Goal: Find specific fact: Find contact information

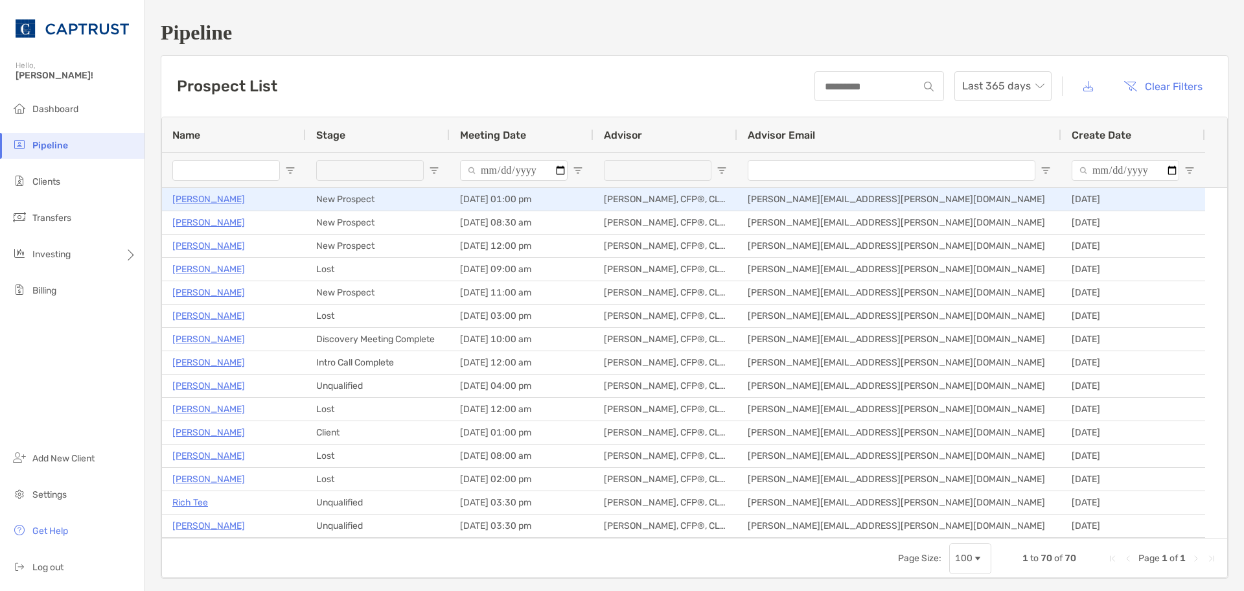
click at [203, 201] on p "[PERSON_NAME]" at bounding box center [208, 199] width 73 height 16
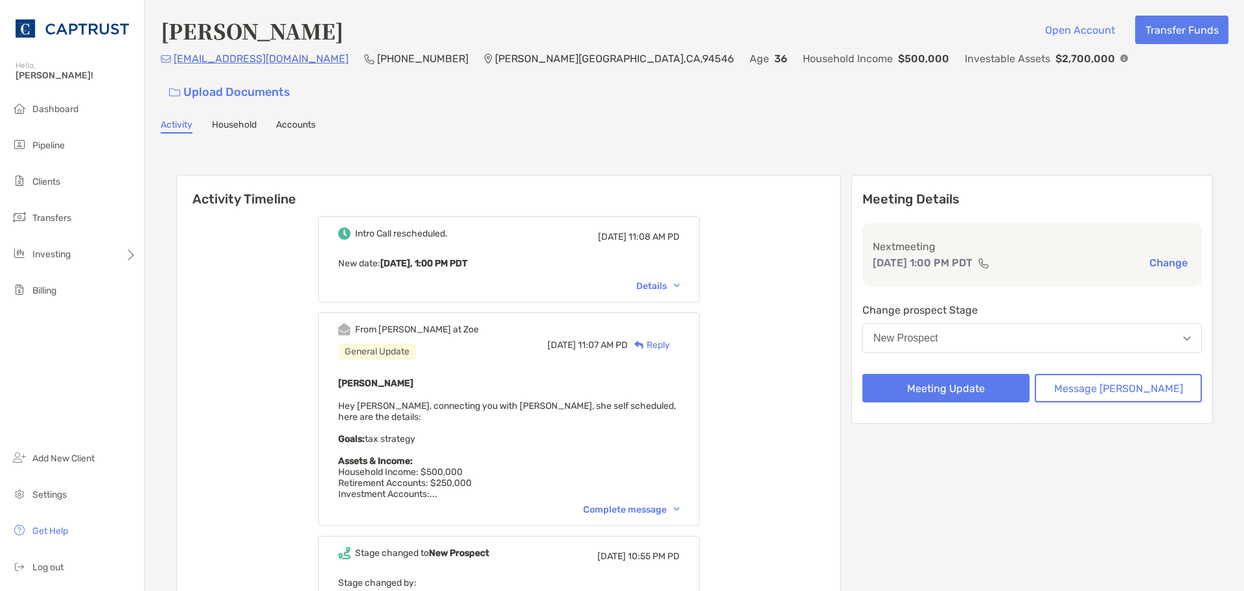
click at [641, 504] on div "Complete message" at bounding box center [631, 509] width 97 height 11
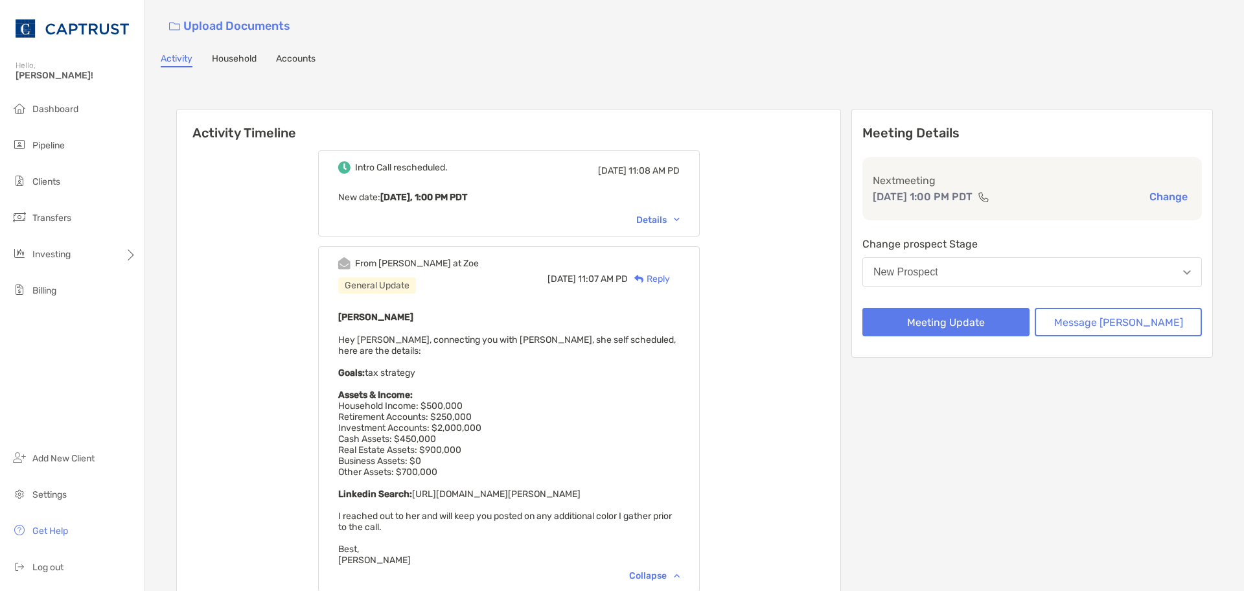
scroll to position [130, 0]
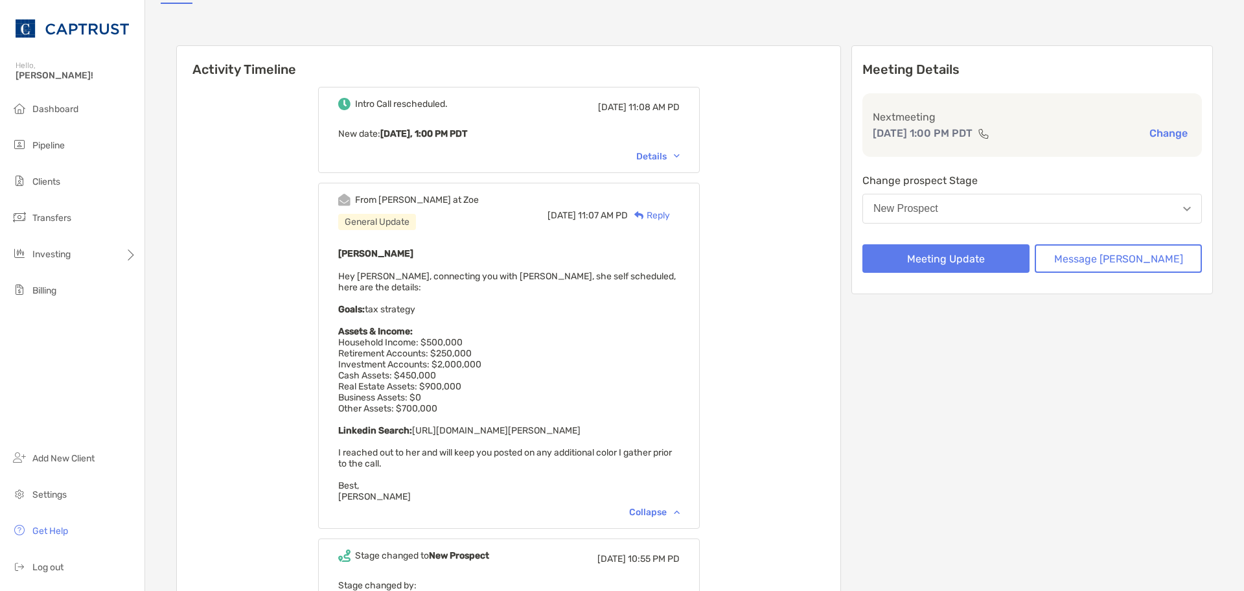
click at [610, 389] on span "Hey John, connecting you with Polina, she self scheduled, here are the details:…" at bounding box center [506, 386] width 337 height 231
drag, startPoint x: 688, startPoint y: 391, endPoint x: 433, endPoint y: 396, distance: 255.2
click at [433, 396] on div "Polina Polishchuk Hey John, connecting you with Polina, she self scheduled, her…" at bounding box center [508, 373] width 341 height 256
copy span "https://www.linkedin.com/in/polina-polishchuk-7a30203a/"
